Goal: Use online tool/utility: Use online tool/utility

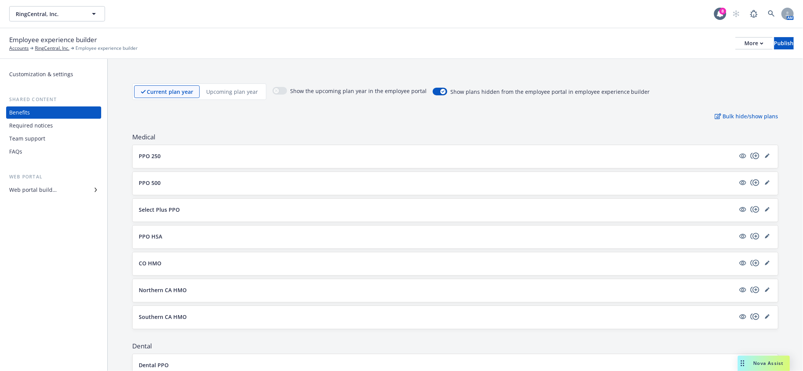
scroll to position [205, 0]
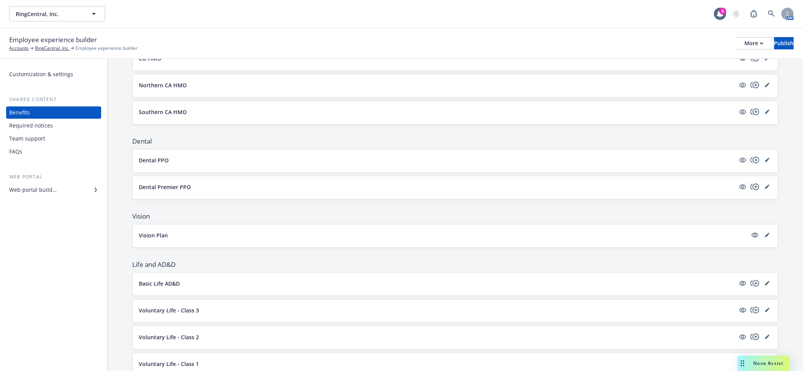
click at [772, 362] on span "Nova Assist" at bounding box center [768, 363] width 30 height 7
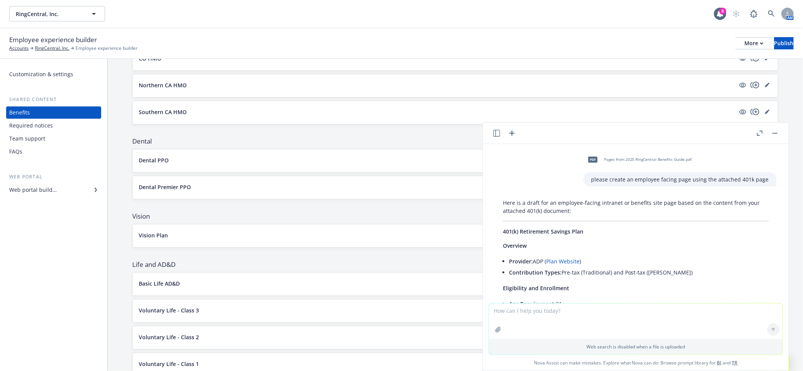
click at [684, 327] on textarea at bounding box center [635, 321] width 293 height 35
click at [518, 313] on icon "button" at bounding box center [517, 312] width 4 height 4
click at [627, 317] on textarea "rephrase more professional and exciting" at bounding box center [635, 321] width 293 height 36
paste textarea "Open enrollment is your three-week window at [GEOGRAPHIC_DATA] to review and el…"
type textarea "rephrase more professional and exciting Open enrollment is your three-week wind…"
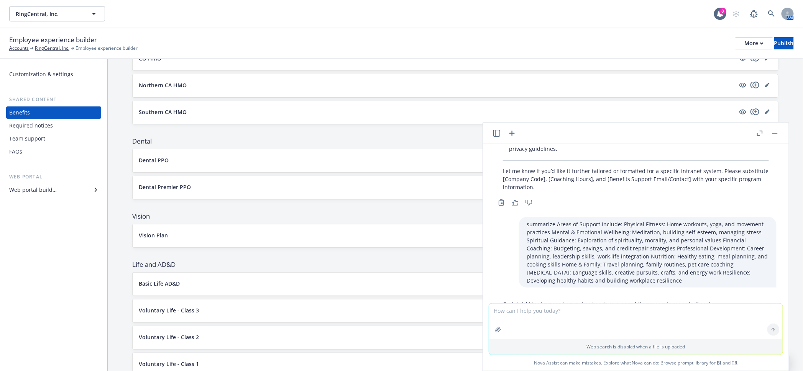
scroll to position [8051, 0]
drag, startPoint x: 726, startPoint y: 268, endPoint x: 488, endPoint y: 256, distance: 238.6
click at [488, 256] on div "pdf Pages from 2025 RingCentral Benefits Guide.pdf please create an employee fa…" at bounding box center [636, 223] width 306 height 159
copy p "Open Enrollment at [GEOGRAPHIC_DATA] is your annual, three-week opportunity to …"
click at [656, 314] on textarea at bounding box center [635, 321] width 293 height 35
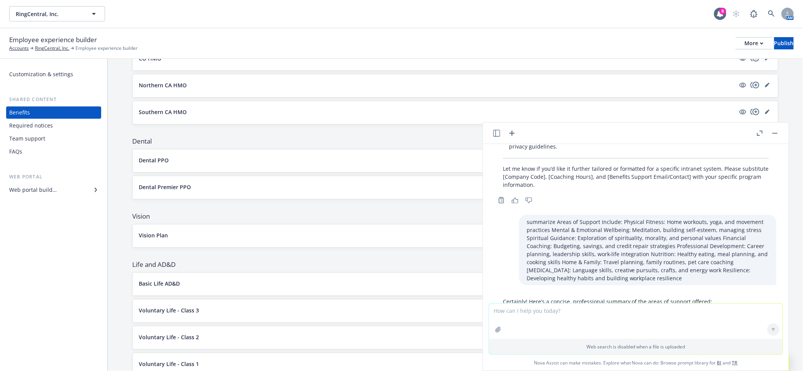
click at [519, 314] on textarea at bounding box center [635, 321] width 293 height 35
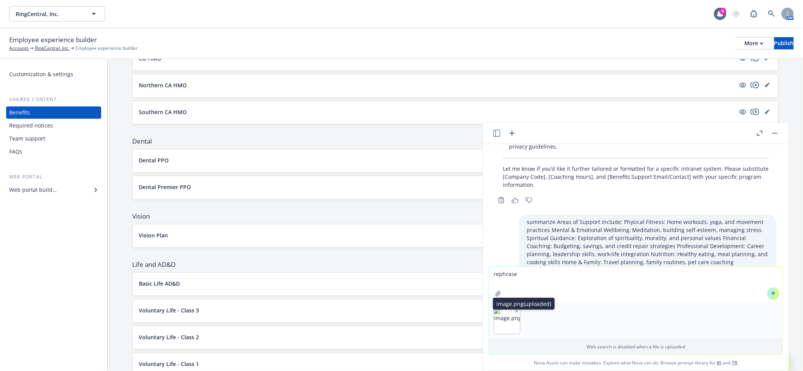
click at [518, 313] on icon "button" at bounding box center [517, 312] width 4 height 4
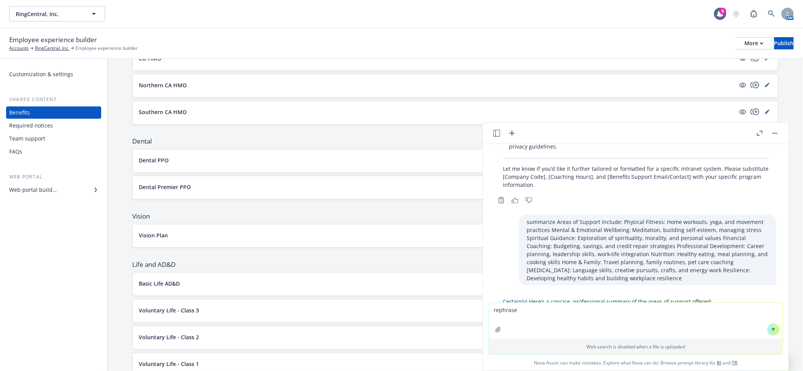
click at [559, 316] on textarea "rephrase" at bounding box center [635, 321] width 293 height 36
paste textarea "More choice, save money when accessing quality care providers where the plan is…"
type textarea "rephrase More choice, save money when accessing quality care providers where th…"
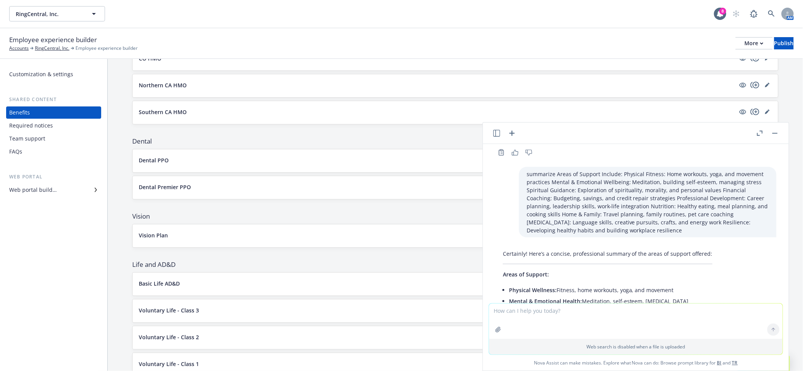
scroll to position [8135, 0]
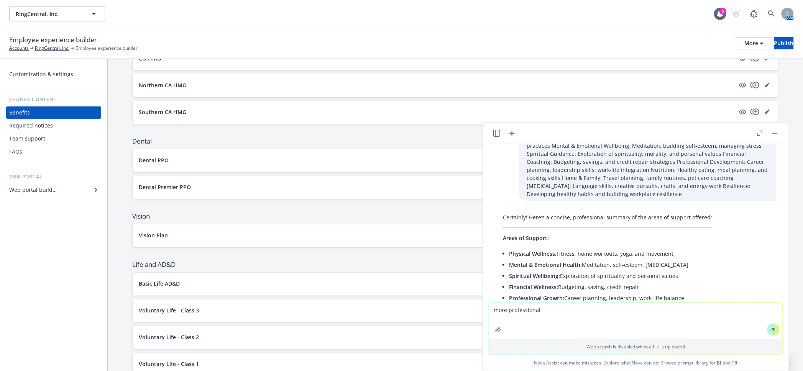
type textarea "more professional"
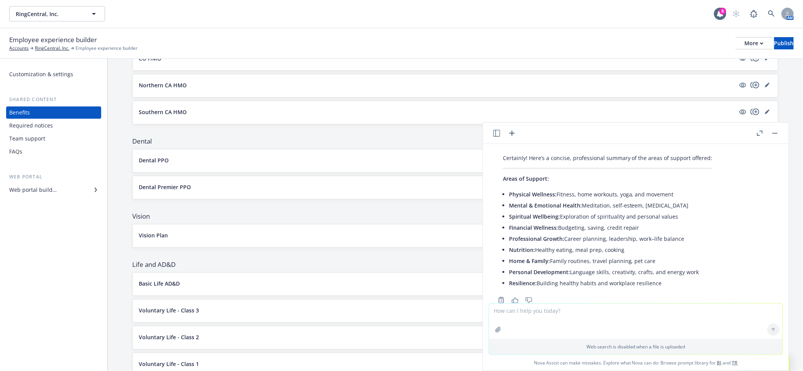
scroll to position [8211, 0]
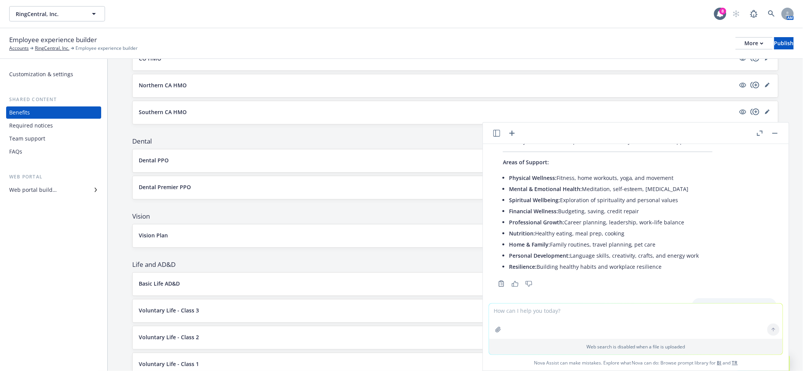
drag, startPoint x: 585, startPoint y: 272, endPoint x: 499, endPoint y: 266, distance: 86.1
click at [604, 328] on textarea at bounding box center [635, 321] width 293 height 35
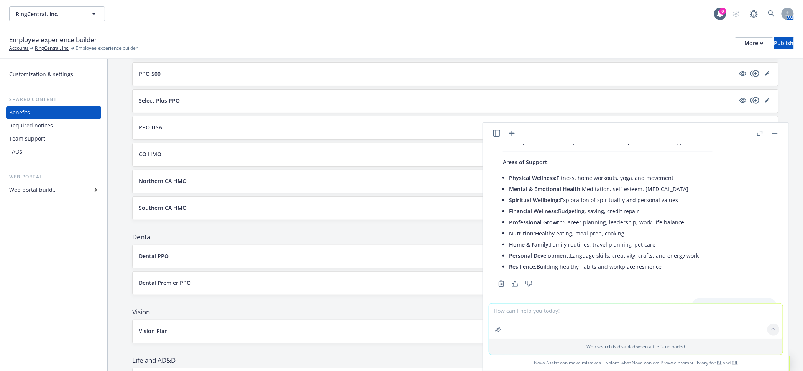
drag, startPoint x: 595, startPoint y: 270, endPoint x: 502, endPoint y: 262, distance: 93.1
drag, startPoint x: 543, startPoint y: 266, endPoint x: 619, endPoint y: 324, distance: 95.1
click at [619, 324] on textarea at bounding box center [635, 321] width 293 height 35
drag, startPoint x: 536, startPoint y: 194, endPoint x: 497, endPoint y: 189, distance: 39.1
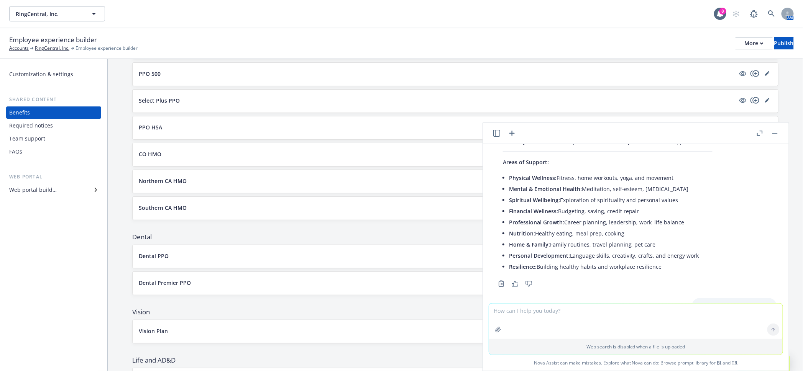
copy p "Enjoy greater choice and cost savings by accessing high-quality care providers …"
drag, startPoint x: 588, startPoint y: 269, endPoint x: 575, endPoint y: 268, distance: 12.6
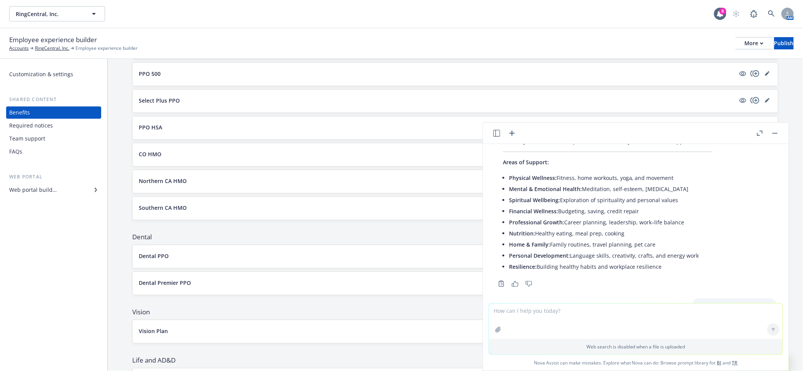
drag, startPoint x: 684, startPoint y: 263, endPoint x: 571, endPoint y: 264, distance: 113.4
copy p "maximize your savings by utilizing high-quality"
drag, startPoint x: 548, startPoint y: 195, endPoint x: 697, endPoint y: 186, distance: 148.9
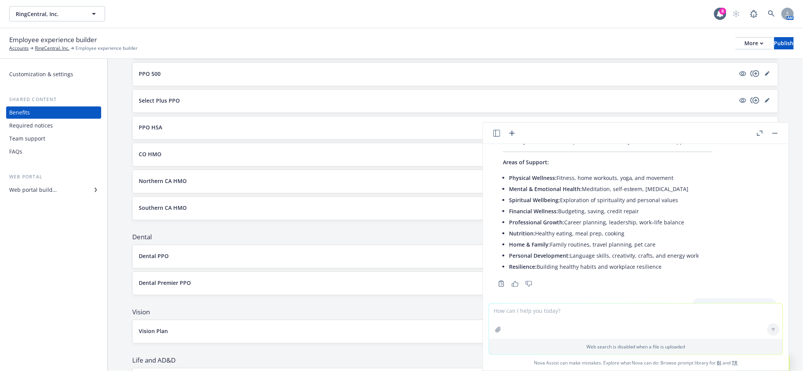
copy p "within your plan’s network."
click at [572, 322] on textarea at bounding box center [635, 321] width 293 height 35
paste textarea
click at [518, 313] on icon "button" at bounding box center [517, 312] width 4 height 4
click at [575, 313] on textarea "more professional" at bounding box center [635, 321] width 293 height 36
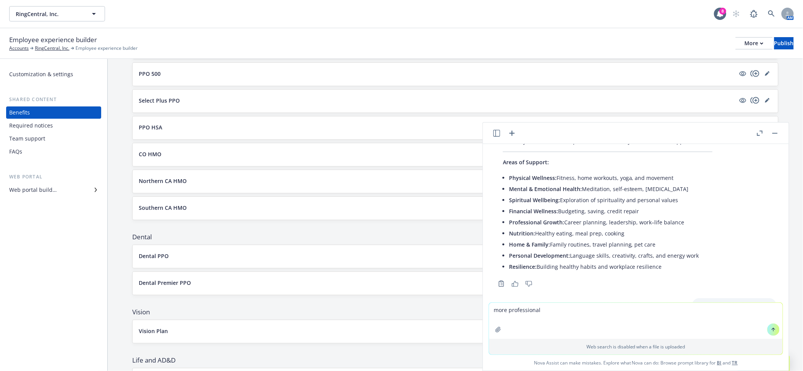
paste textarea "This year we’ve made some exciting changes- More medical plan and dental plan o…"
type textarea "more professional This year we’ve made some exciting changes- More medical plan…"
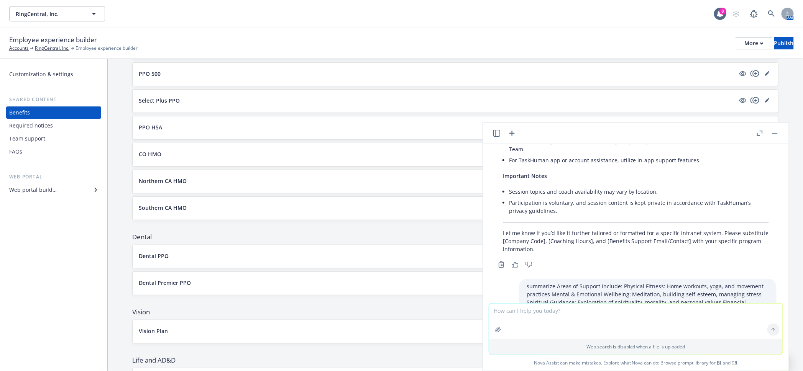
scroll to position [8311, 0]
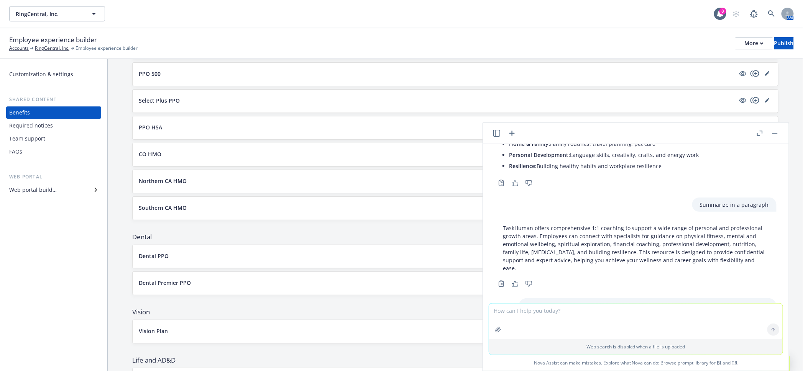
drag, startPoint x: 561, startPoint y: 269, endPoint x: 503, endPoint y: 256, distance: 59.7
click at [540, 318] on textarea at bounding box center [635, 321] width 293 height 35
type textarea "rephrase"
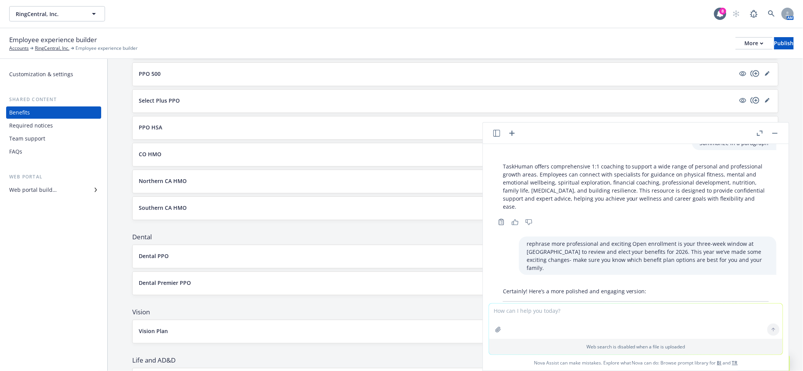
scroll to position [8396, 0]
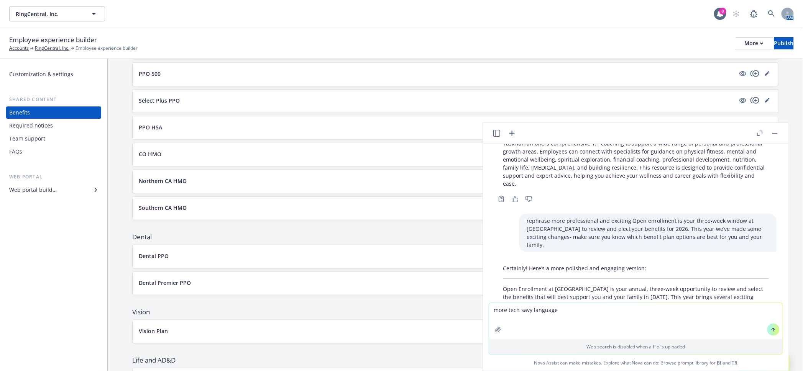
type textarea "more tech savvy language"
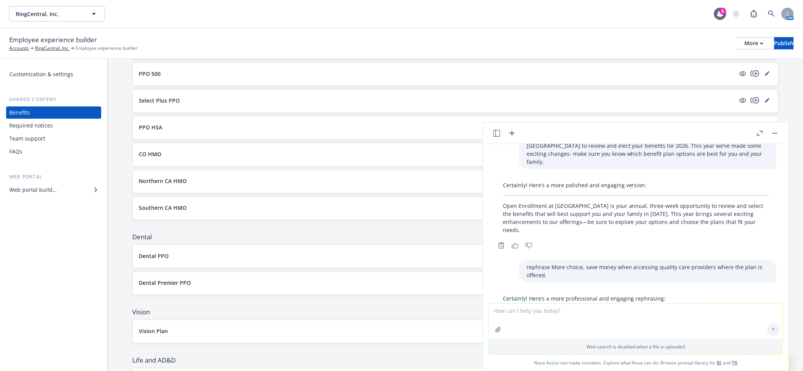
scroll to position [8489, 0]
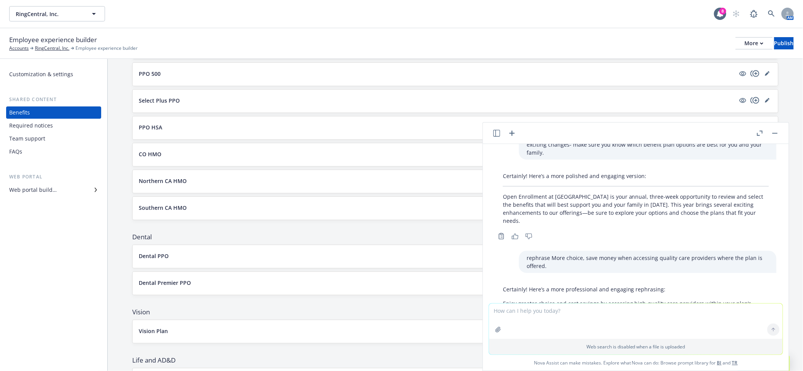
drag, startPoint x: 620, startPoint y: 263, endPoint x: 493, endPoint y: 246, distance: 127.6
copy p "This year, we’re excited to roll out enhanced medical and dental plan options, …"
click at [584, 318] on textarea at bounding box center [635, 321] width 293 height 35
click at [523, 313] on textarea "more professional" at bounding box center [635, 321] width 293 height 36
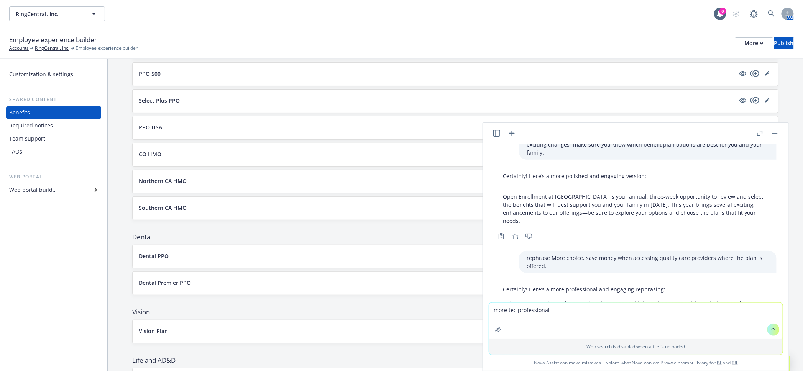
type textarea "more tech professional"
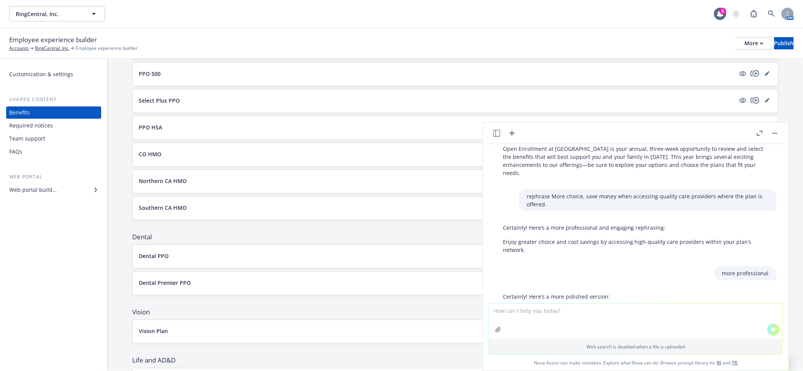
scroll to position [8581, 0]
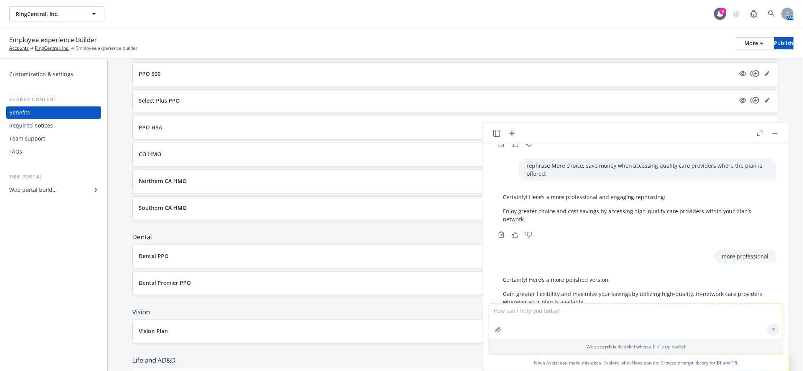
click at [783, 133] on header at bounding box center [636, 133] width 306 height 21
click at [554, 305] on div "Web search is disabled when a file is uploaded" at bounding box center [636, 329] width 294 height 52
click at [553, 307] on textarea at bounding box center [635, 321] width 293 height 35
click at [511, 312] on textarea "offering additional dental plan options through [GEOGRAPHIC_DATA]" at bounding box center [635, 321] width 293 height 36
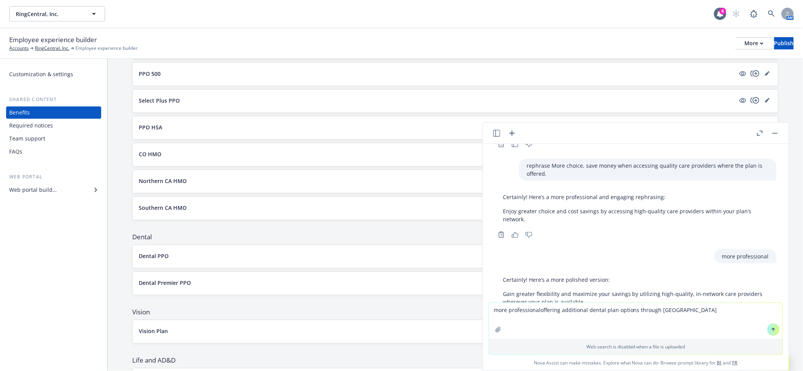
type textarea "more professional offering additional dental plan options through [GEOGRAPHIC_D…"
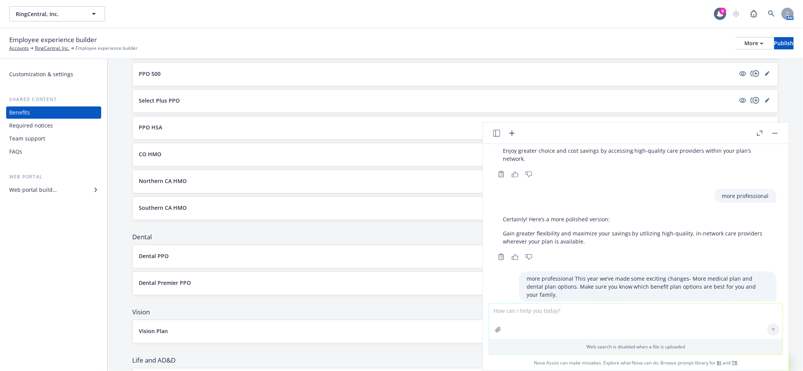
scroll to position [8657, 0]
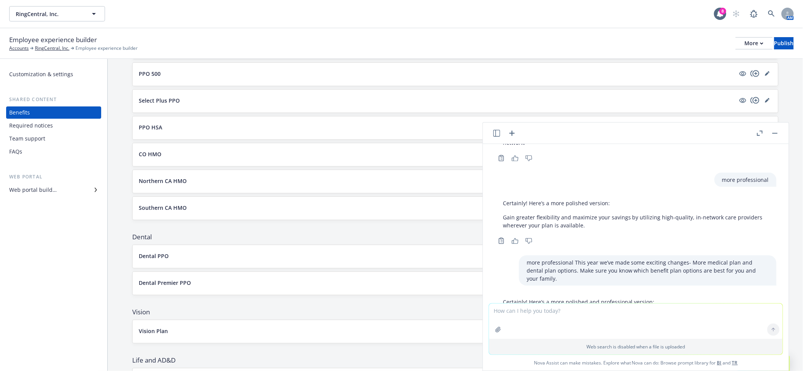
click at [626, 330] on textarea at bounding box center [635, 321] width 293 height 35
click at [628, 329] on textarea at bounding box center [635, 321] width 293 height 35
type textarea "m"
type textarea "rephrase into 1 shorter sentence"
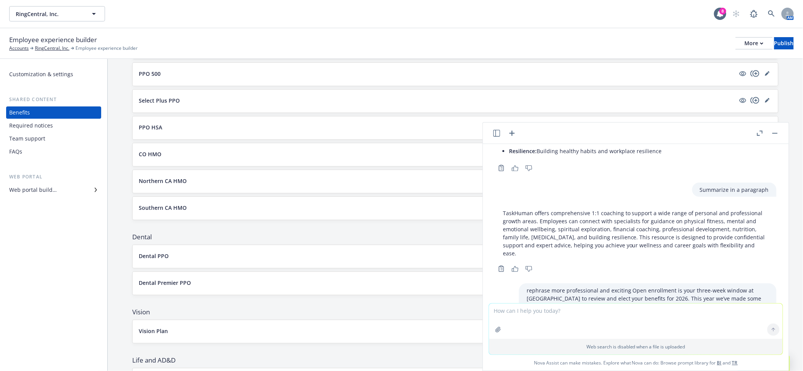
scroll to position [8713, 0]
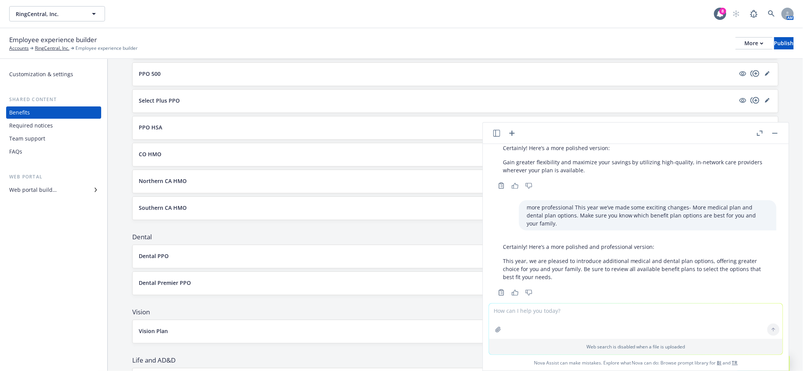
drag, startPoint x: 726, startPoint y: 269, endPoint x: 498, endPoint y: 267, distance: 228.0
copy p "We are introducing new Cigna dental plan options to give you greater flexibilit…"
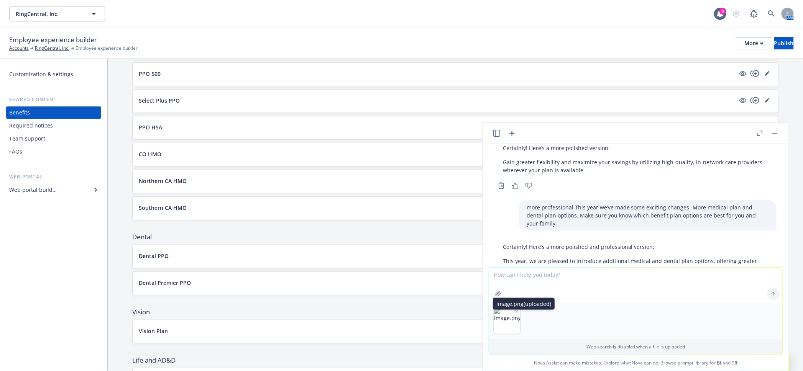
click at [518, 313] on icon "button" at bounding box center [517, 312] width 4 height 4
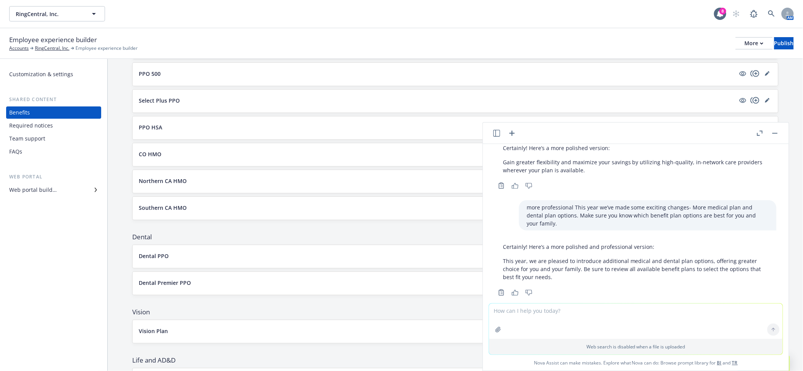
click at [639, 318] on textarea at bounding box center [635, 321] width 293 height 35
type textarea "m"
paste textarea "New alternative dental plan outside of Delta Dental option offered to you throu…"
type textarea "rephrase, more professional, key highlight New alternative dental plan outside …"
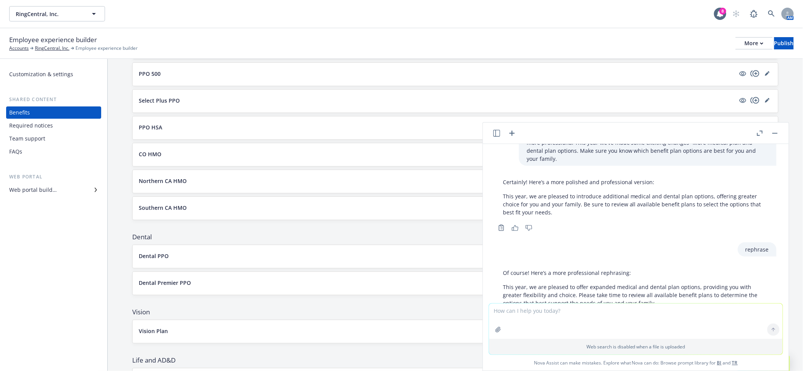
scroll to position [8783, 0]
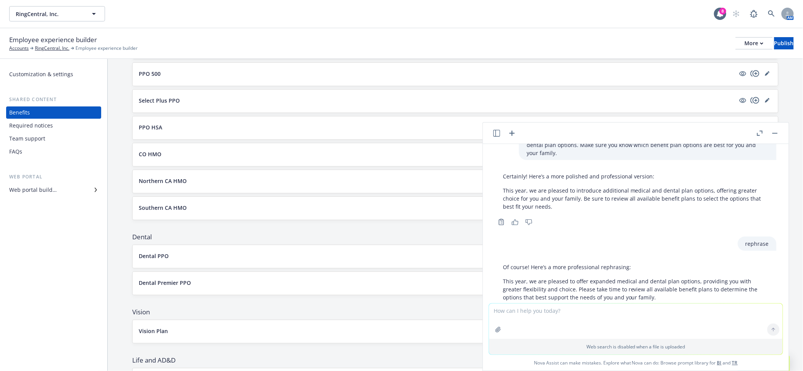
drag, startPoint x: 531, startPoint y: 268, endPoint x: 498, endPoint y: 266, distance: 33.4
copy p "A new alternative dental plan is now available to you through Cigna, providing …"
